Goal: Check status: Check status

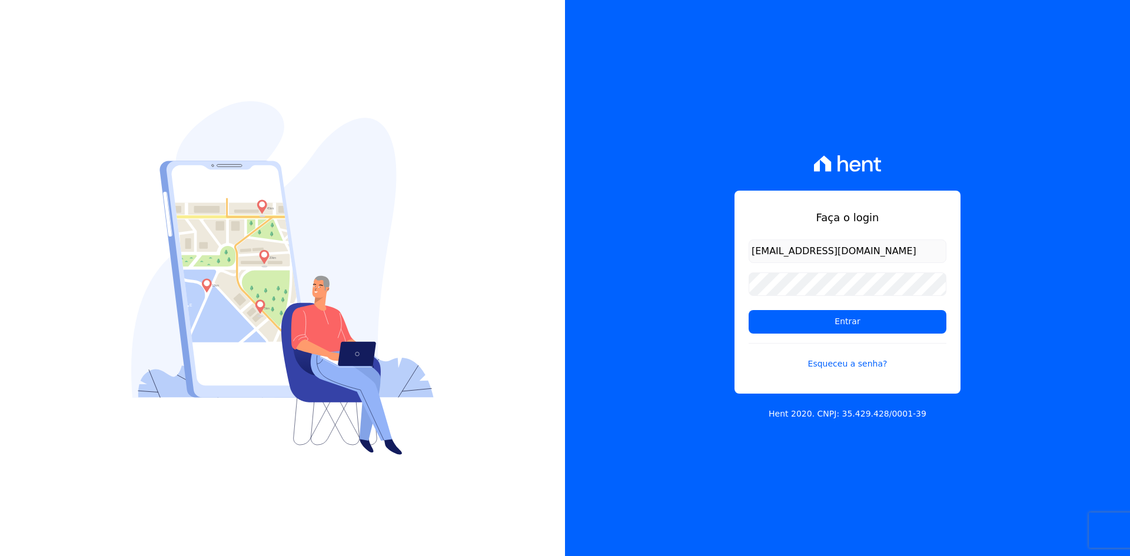
click at [786, 323] on input "Entrar" at bounding box center [848, 322] width 198 height 24
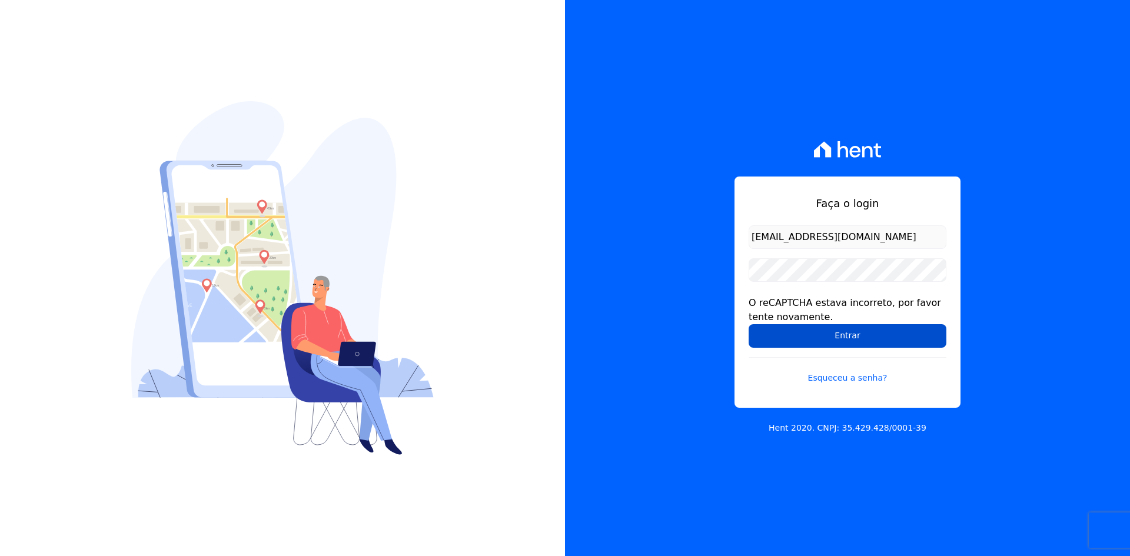
click at [771, 334] on input "Entrar" at bounding box center [848, 336] width 198 height 24
click at [679, 373] on div "Faça o login contato@grupokaiser.com.br O reCAPTCHA estava incorreto, por favor…" at bounding box center [847, 278] width 565 height 556
click at [770, 340] on input "Entrar" at bounding box center [848, 336] width 198 height 24
click at [689, 273] on div "Faça o login [EMAIL_ADDRESS][DOMAIN_NAME] O reCAPTCHA estava incorreto, por fav…" at bounding box center [847, 278] width 565 height 556
click at [763, 330] on input "Entrar" at bounding box center [848, 336] width 198 height 24
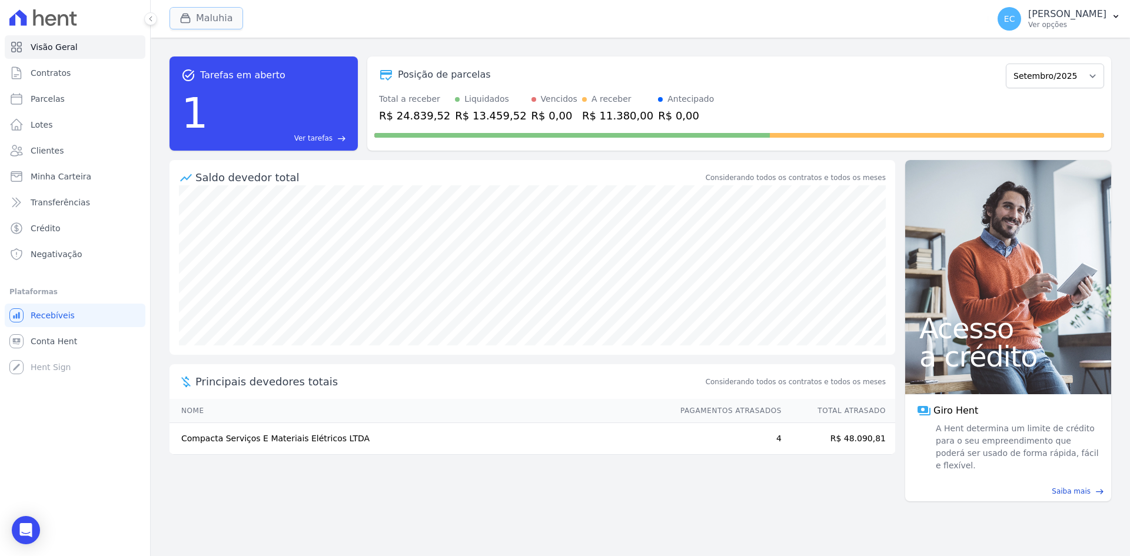
click at [178, 15] on button "Maluhia" at bounding box center [206, 18] width 74 height 22
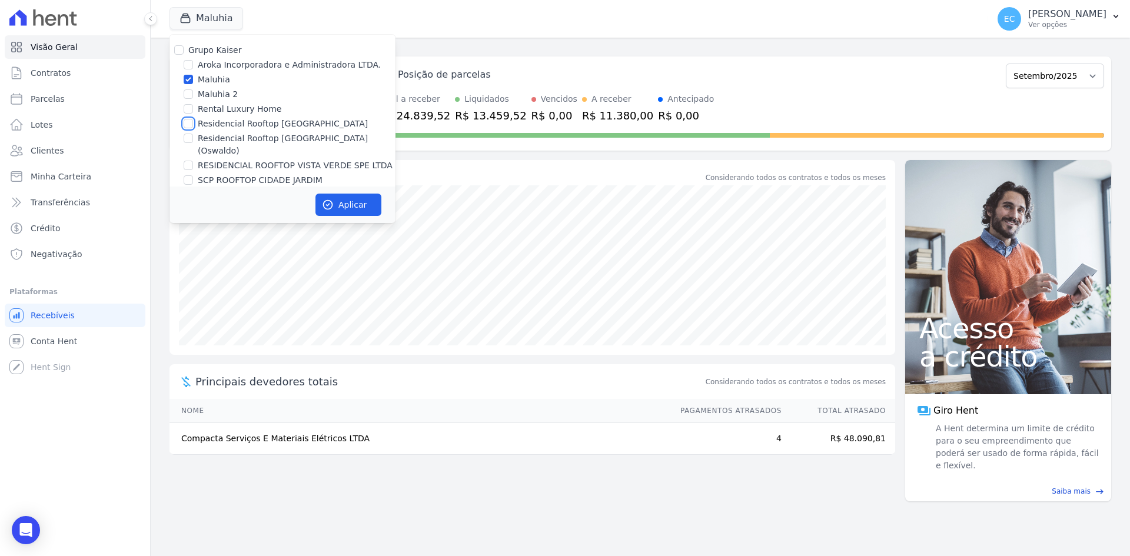
click at [190, 124] on input "Residencial Rooftop [GEOGRAPHIC_DATA]" at bounding box center [188, 123] width 9 height 9
checkbox input "true"
click at [186, 80] on input "Maluhia" at bounding box center [188, 79] width 9 height 9
checkbox input "false"
click at [332, 199] on icon "button" at bounding box center [328, 205] width 12 height 12
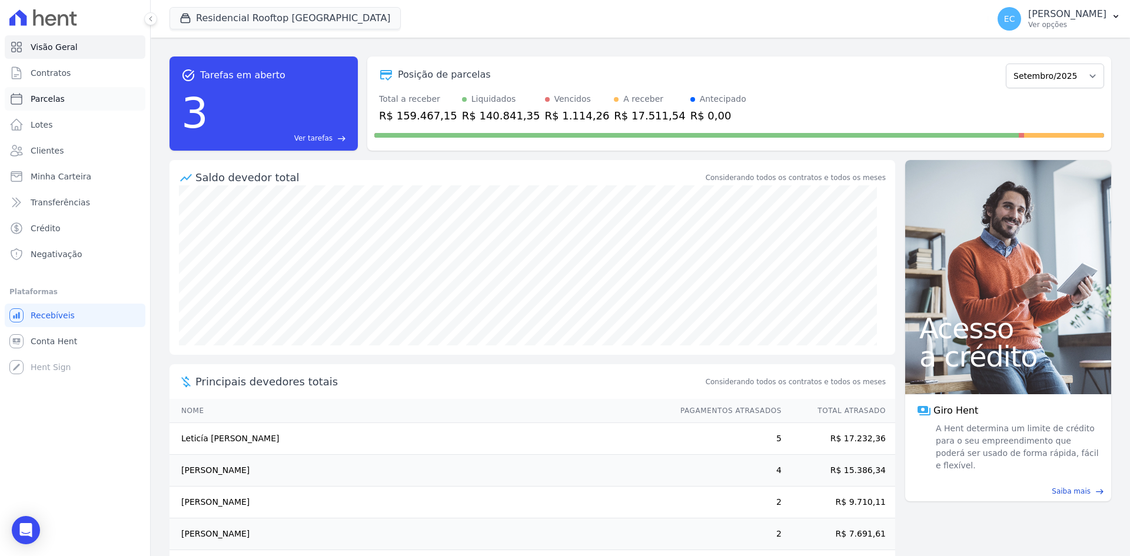
click at [58, 98] on span "Parcelas" at bounding box center [48, 99] width 34 height 12
select select
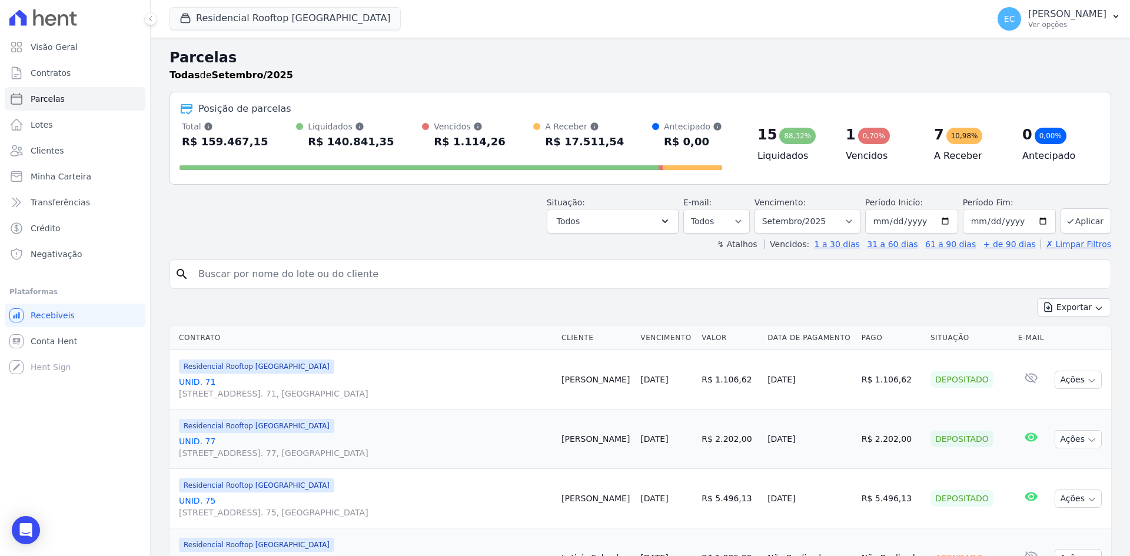
drag, startPoint x: 361, startPoint y: 271, endPoint x: 370, endPoint y: 245, distance: 27.6
click at [361, 271] on input "search" at bounding box center [648, 274] width 914 height 24
type input "isa"
click at [202, 447] on link "UNID. [STREET_ADDRESS] 77, [GEOGRAPHIC_DATA]" at bounding box center [365, 447] width 373 height 24
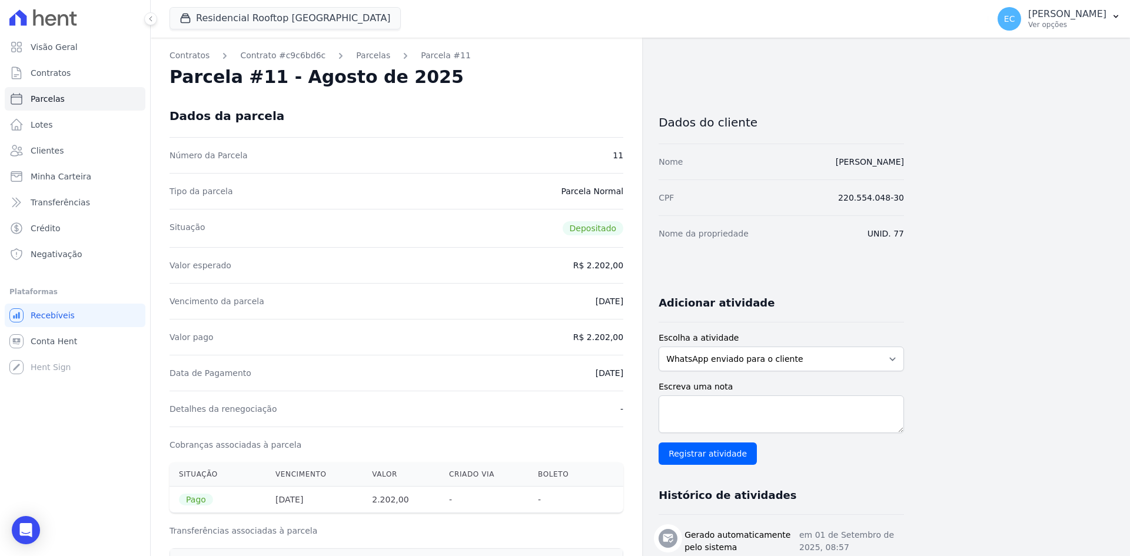
click at [361, 59] on link "Parcelas" at bounding box center [373, 55] width 34 height 12
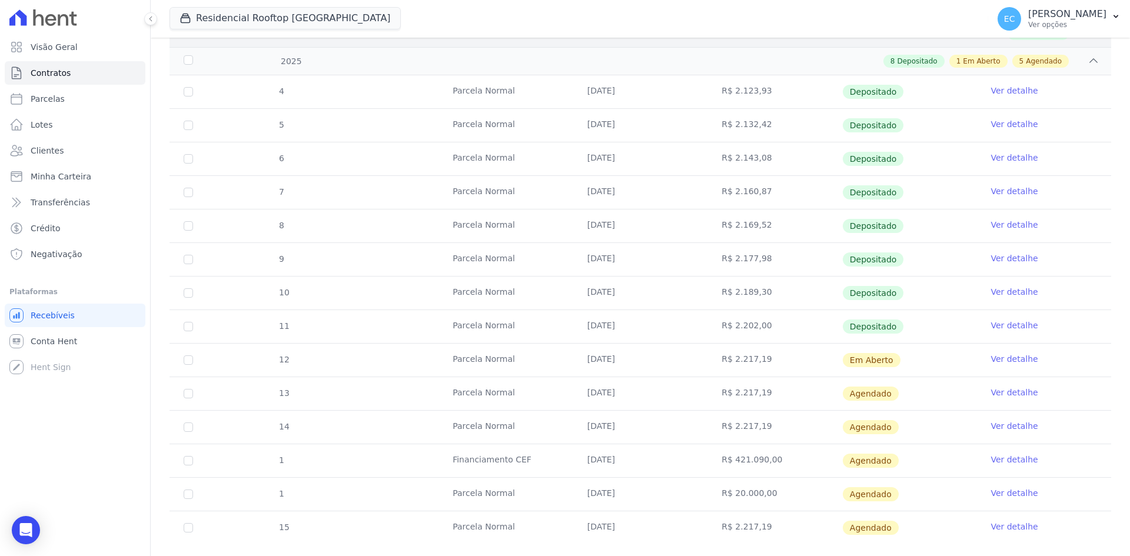
scroll to position [224, 0]
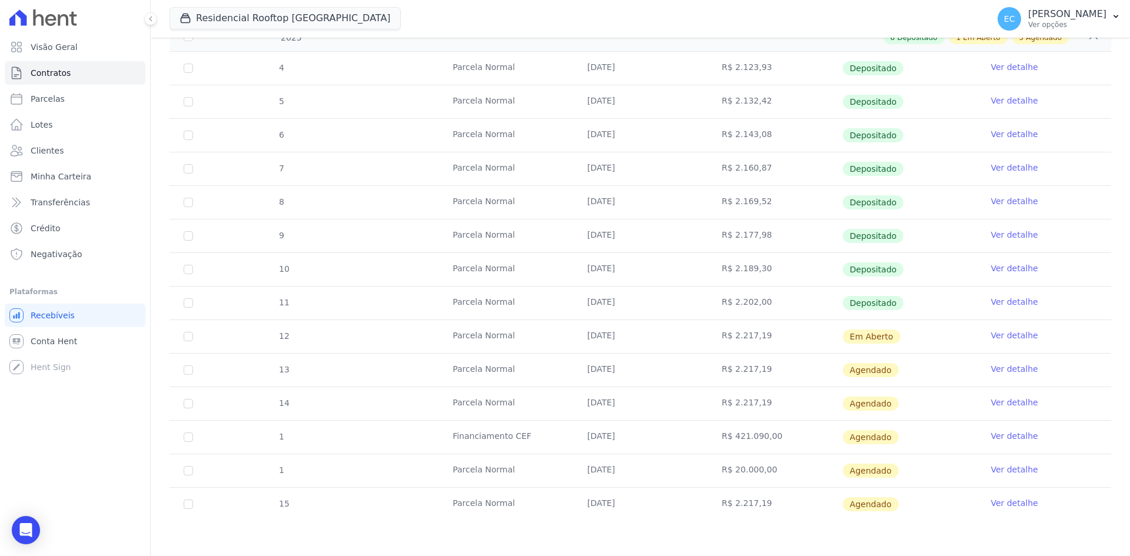
click at [993, 305] on link "Ver detalhe" at bounding box center [1013, 302] width 47 height 12
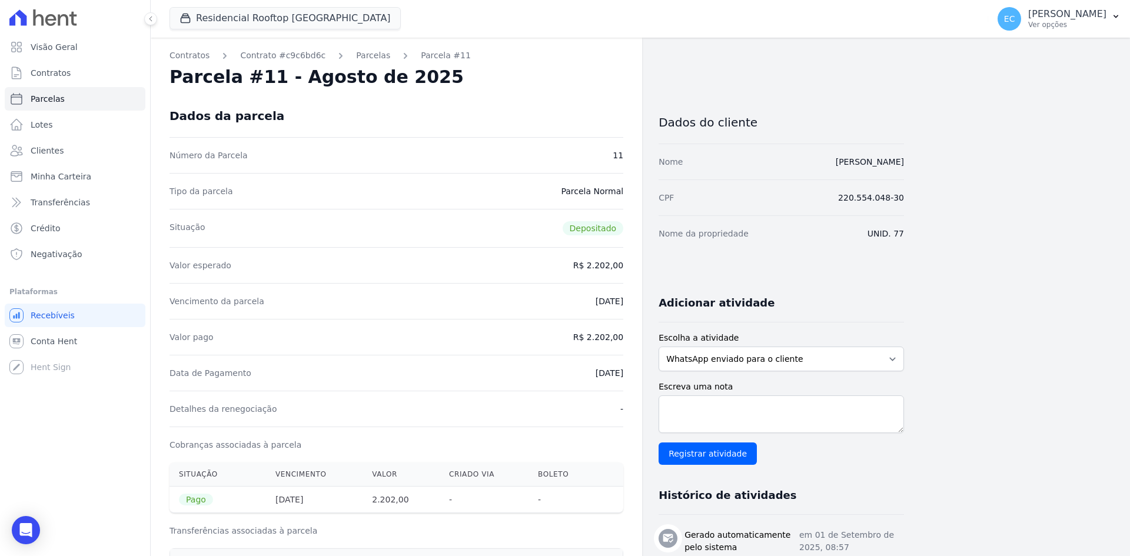
drag, startPoint x: 590, startPoint y: 377, endPoint x: 601, endPoint y: 375, distance: 11.2
click at [601, 375] on dd "[DATE]" at bounding box center [610, 373] width 28 height 12
click at [573, 401] on div "Detalhes da renegociação -" at bounding box center [396, 409] width 454 height 36
click at [68, 97] on link "Parcelas" at bounding box center [75, 99] width 141 height 24
select select
